Goal: Navigation & Orientation: Go to known website

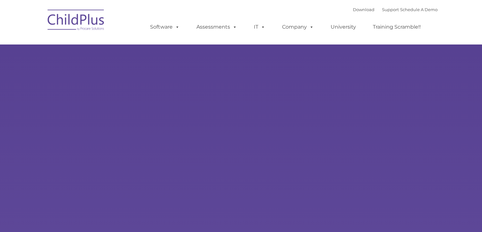
type input ""
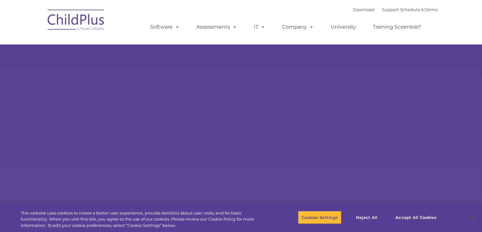
select select "MEDIUM"
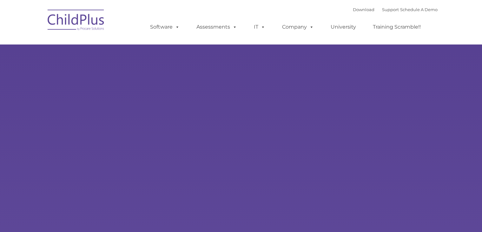
select select "MEDIUM"
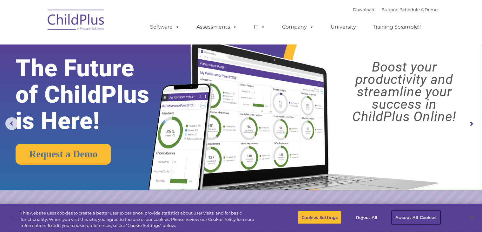
click at [412, 216] on button "Accept All Cookies" at bounding box center [416, 216] width 48 height 13
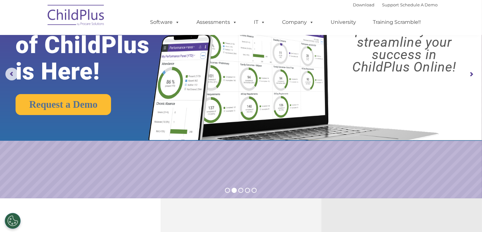
scroll to position [151, 0]
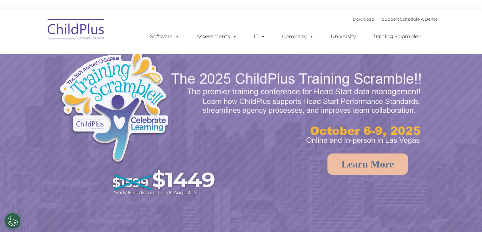
select select "MEDIUM"
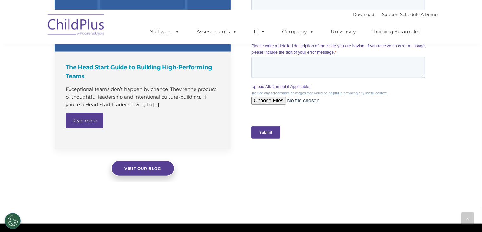
scroll to position [603, 0]
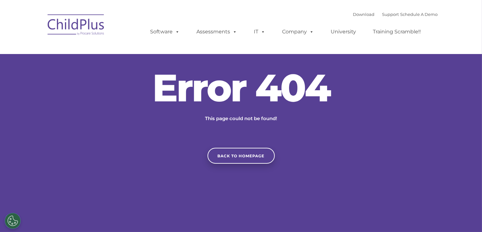
click at [66, 22] on img at bounding box center [75, 26] width 63 height 32
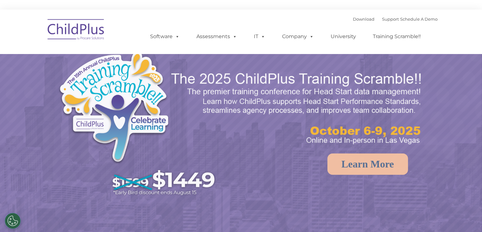
select select "MEDIUM"
